Goal: Learn about a topic

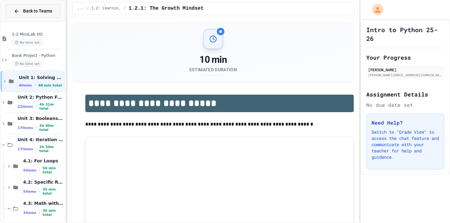
click at [42, 13] on span "Back to Teams" at bounding box center [37, 11] width 29 height 7
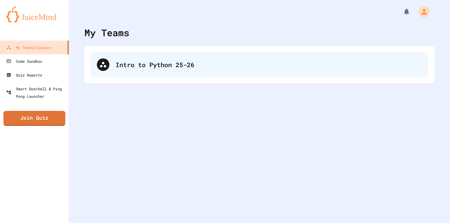
click at [121, 59] on div "Intro to Python 25-26" at bounding box center [260, 64] width 338 height 25
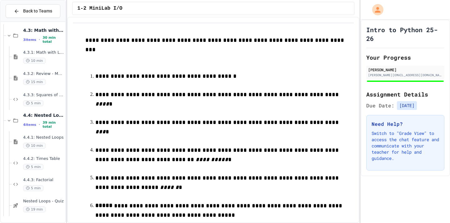
scroll to position [174, 0]
click at [47, 92] on div "4.3.3: Squares of Numbers 5 min" at bounding box center [38, 98] width 53 height 21
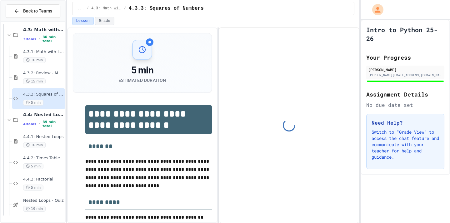
scroll to position [194, 0]
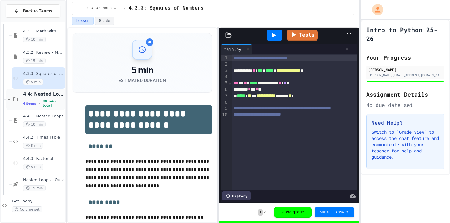
click at [48, 108] on div "4.4: Nested Loops 4 items • 39 min total" at bounding box center [35, 99] width 59 height 21
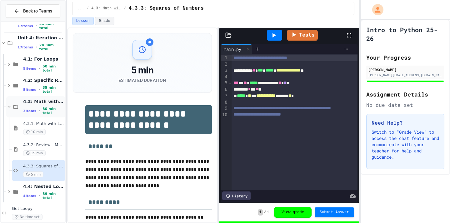
click at [52, 113] on span "30 min total" at bounding box center [53, 111] width 21 height 8
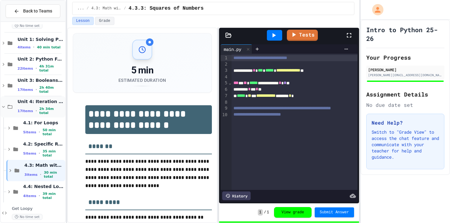
click at [47, 103] on span "Unit 4: Iteration and Random Numbers" at bounding box center [41, 102] width 47 height 6
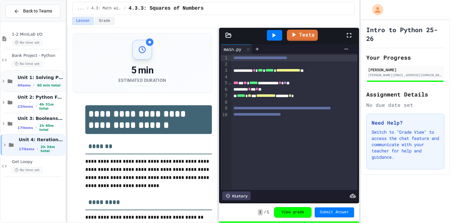
click at [4, 80] on icon at bounding box center [4, 81] width 6 height 6
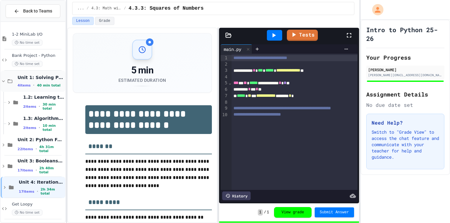
click at [4, 80] on icon at bounding box center [4, 81] width 6 height 6
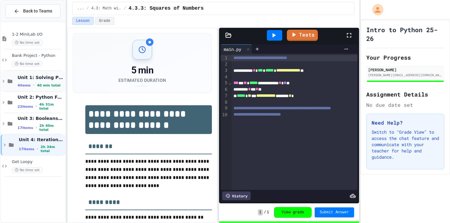
click at [5, 82] on icon at bounding box center [4, 81] width 6 height 6
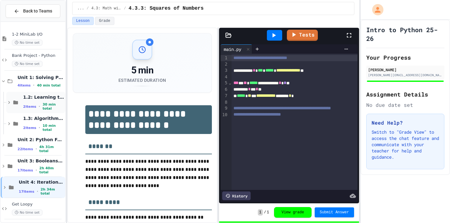
click at [8, 102] on icon at bounding box center [9, 103] width 6 height 6
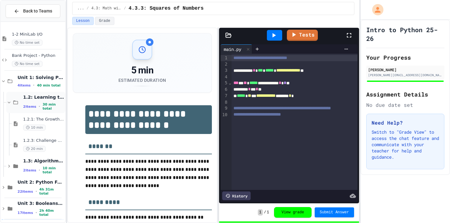
click at [10, 102] on icon at bounding box center [9, 103] width 3 height 2
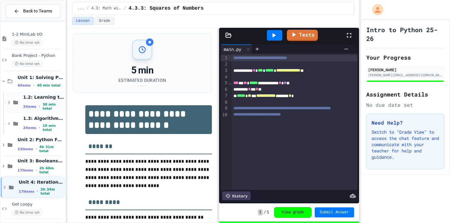
click at [36, 107] on div "2 items • 30 min total" at bounding box center [43, 107] width 41 height 8
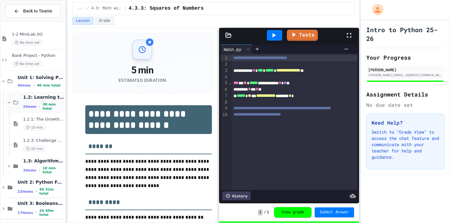
click at [34, 107] on span "2 items" at bounding box center [29, 107] width 13 height 4
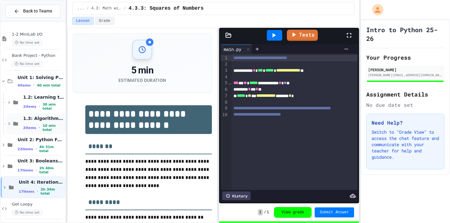
click at [22, 123] on div "1.3: Algorithms - from Pseudocode to Flowcharts 2 items • 10 min total" at bounding box center [35, 123] width 59 height 21
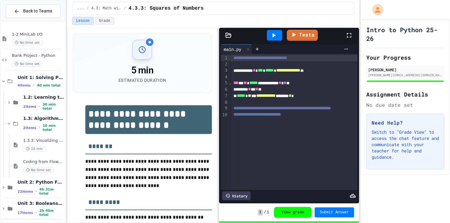
click at [22, 123] on div "1.3: Algorithms - from Pseudocode to Flowcharts 2 items • 10 min total" at bounding box center [35, 123] width 59 height 21
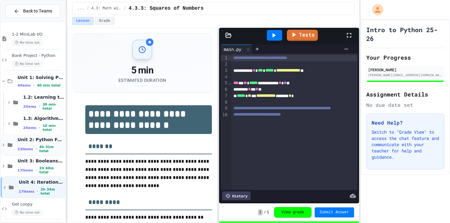
click at [25, 143] on span "Unit 2: Python Fundamentals" at bounding box center [41, 140] width 47 height 6
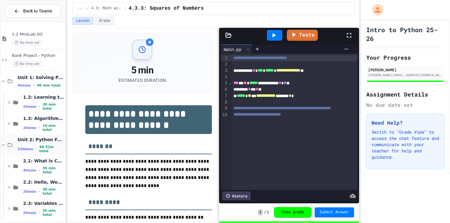
click at [41, 145] on div "Unit 2: Python Fundamentals 22 items • 4h 31m total" at bounding box center [41, 145] width 47 height 17
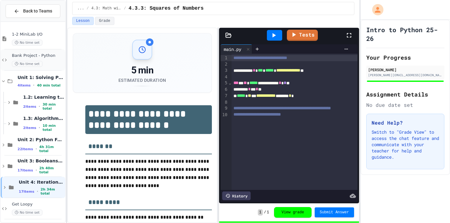
click at [54, 69] on div "Bank Project - Python No time set" at bounding box center [33, 59] width 65 height 21
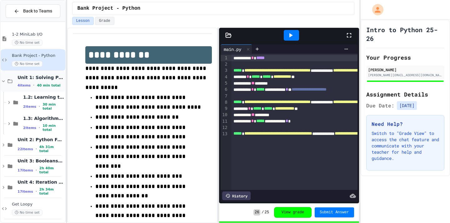
click at [33, 79] on span "Unit 1: Solving Problems in Computer Science" at bounding box center [41, 78] width 47 height 6
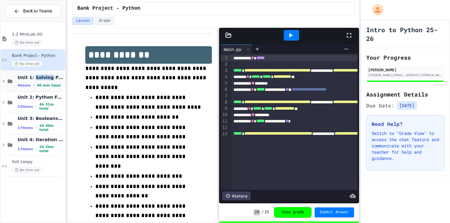
click at [33, 79] on span "Unit 1: Solving Problems in Computer Science" at bounding box center [41, 78] width 47 height 6
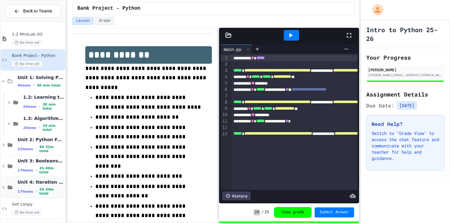
click at [16, 185] on div "Unit 4: Iteration and Random Numbers 17 items • 2h 34m total" at bounding box center [33, 187] width 65 height 21
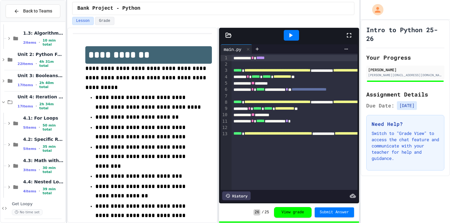
scroll to position [88, 0]
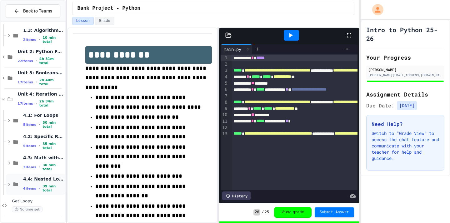
click at [16, 181] on div "4.4: Nested Loops 4 items • 39 min total" at bounding box center [35, 184] width 59 height 21
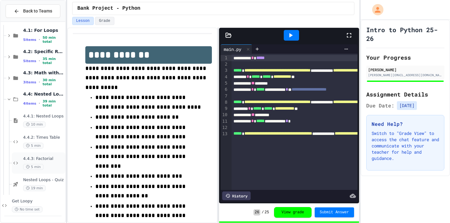
click at [26, 169] on span "5 min" at bounding box center [33, 167] width 20 height 6
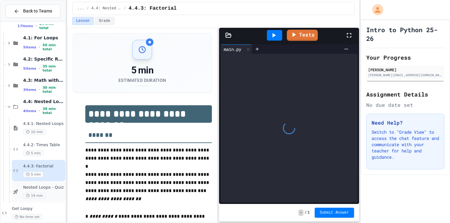
click at [18, 194] on icon at bounding box center [16, 192] width 8 height 6
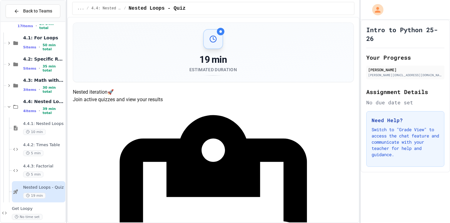
scroll to position [94, 0]
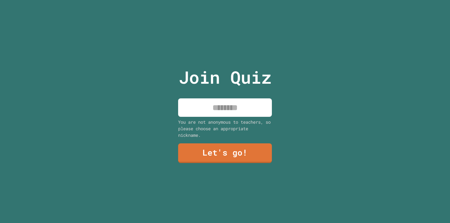
click at [252, 110] on input at bounding box center [225, 107] width 94 height 18
type input "******"
click at [220, 152] on link "Let's go!" at bounding box center [225, 152] width 94 height 21
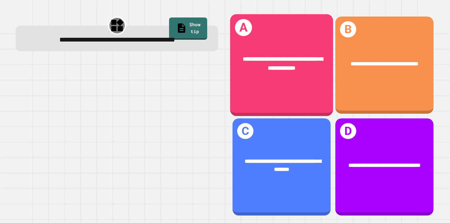
click at [267, 60] on span "**********" at bounding box center [283, 63] width 80 height 14
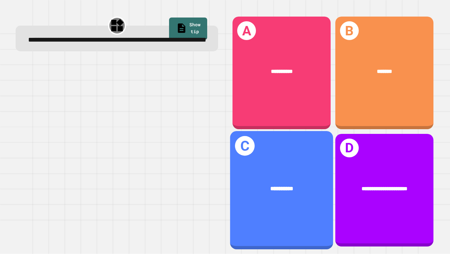
click at [308, 176] on div "**********" at bounding box center [281, 189] width 103 height 32
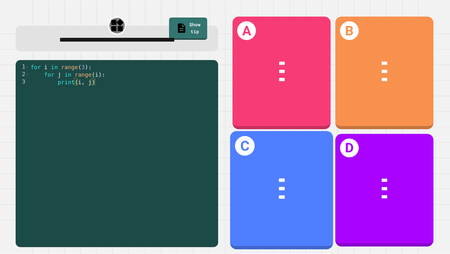
click at [288, 178] on div "***" at bounding box center [282, 179] width 80 height 9
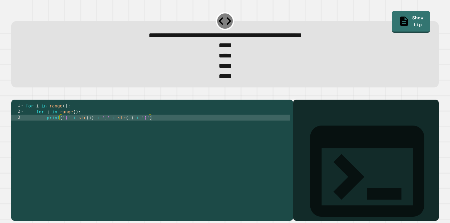
click at [66, 118] on div "for i in range ( ) : for j in range ( ) : print ( '(' + str ( i ) + ',' + str (…" at bounding box center [157, 156] width 266 height 107
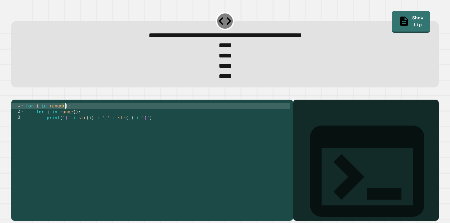
scroll to position [0, 3]
click at [76, 125] on div "for i in range ( 4 ) : for j in range ( ) : print ( '(' + str ( i ) + ',' + str…" at bounding box center [157, 156] width 266 height 107
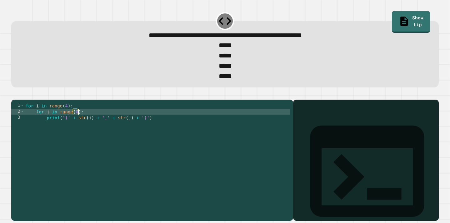
scroll to position [0, 3]
click at [14, 94] on icon "button" at bounding box center [14, 94] width 0 height 0
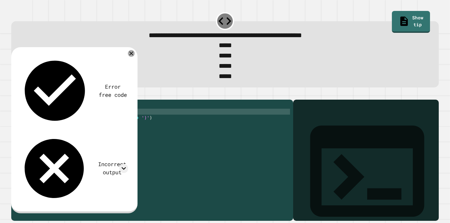
click at [133, 57] on icon at bounding box center [131, 53] width 7 height 7
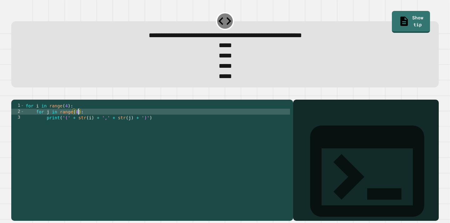
click at [79, 123] on div "for i in range ( 4 ) : for j in range ( 0 ) : print ( '(' + str ( i ) + ',' + s…" at bounding box center [157, 156] width 266 height 107
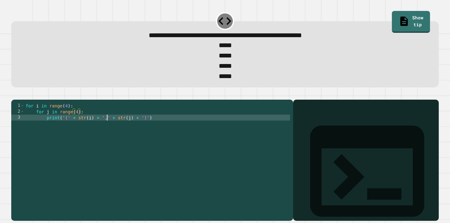
click at [106, 131] on div "for i in range ( 4 ) : for j in range ( 4 ) : print ( '(' + str ( i ) + ',' + s…" at bounding box center [157, 156] width 266 height 107
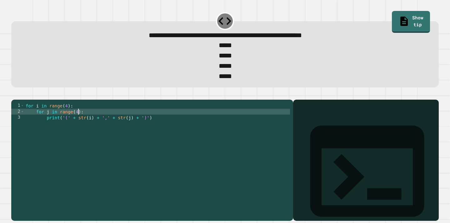
click at [78, 124] on div "for i in range ( 4 ) : for j in range ( 4 ) : print ( '(' + str ( i ) + ',' + s…" at bounding box center [157, 156] width 266 height 107
click at [20, 100] on icon "button" at bounding box center [18, 98] width 3 height 4
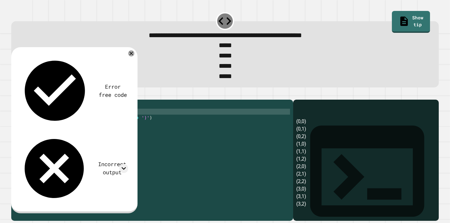
click at [67, 116] on div "for i in range ( 4 ) : for j in range ( 3 ) : print ( '(' + str ( i ) + ',' + s…" at bounding box center [157, 156] width 266 height 107
click at [78, 124] on div "for i in range ( 4 ) : for j in range ( 3 ) : print ( '(' + str ( i ) + ',' + s…" at bounding box center [157, 156] width 266 height 107
click at [129, 57] on icon at bounding box center [131, 53] width 6 height 6
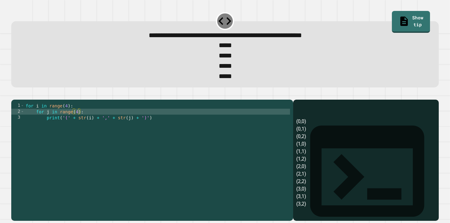
click at [14, 94] on button "button" at bounding box center [14, 94] width 0 height 0
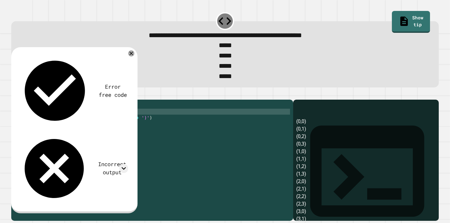
click at [80, 125] on div "for i in range ( 4 ) : for j in range ( 4 ) : print ( '(' + str ( i ) + ',' + s…" at bounding box center [157, 156] width 266 height 107
click at [77, 123] on div "for i in range ( 4 ) : for j in range ( 4 ) : print ( '(' + str ( i ) + ',' + s…" at bounding box center [157, 156] width 266 height 107
type textarea "**********"
click at [20, 100] on icon "button" at bounding box center [18, 98] width 3 height 4
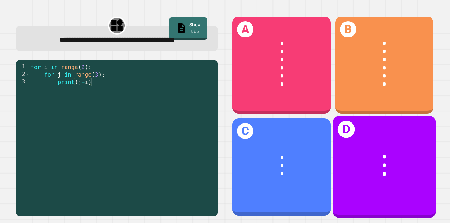
click at [365, 176] on div "*" at bounding box center [385, 174] width 80 height 9
